Goal: Find specific page/section: Find specific page/section

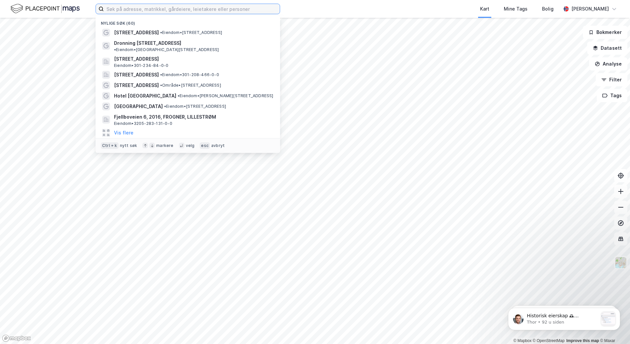
click at [194, 11] on input at bounding box center [192, 9] width 176 height 10
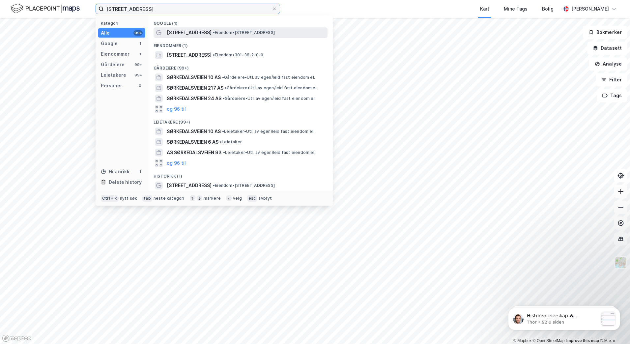
type input "[STREET_ADDRESS]"
click at [189, 31] on span "[STREET_ADDRESS]" at bounding box center [189, 33] width 45 height 8
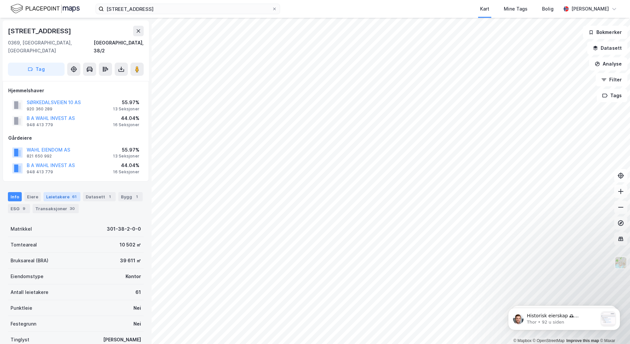
click at [51, 192] on div "Leietakere 61" at bounding box center [61, 196] width 37 height 9
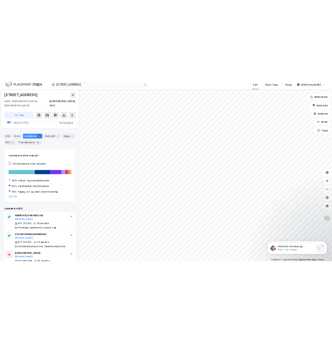
scroll to position [99, 0]
